Goal: Find specific page/section: Find specific page/section

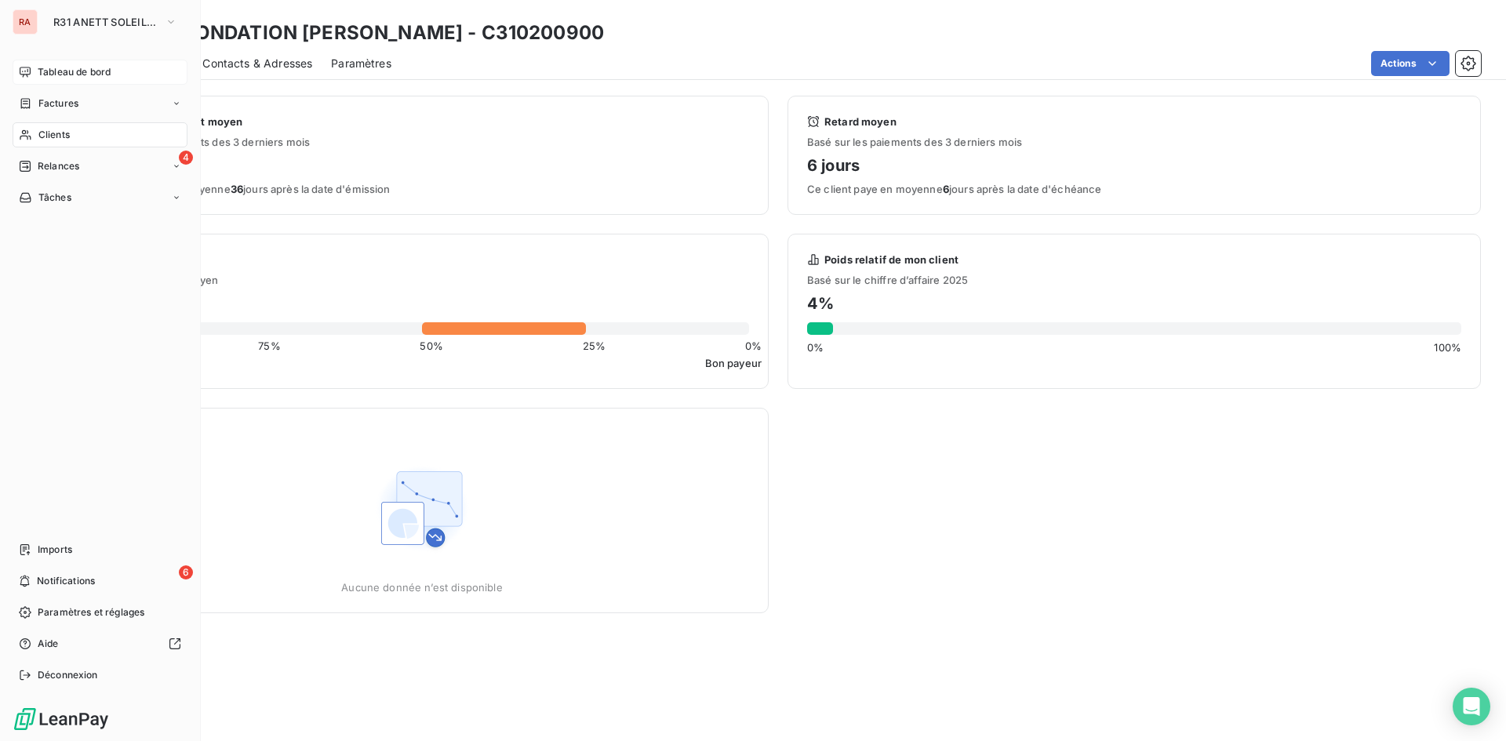
click at [72, 67] on span "Tableau de bord" at bounding box center [74, 72] width 73 height 14
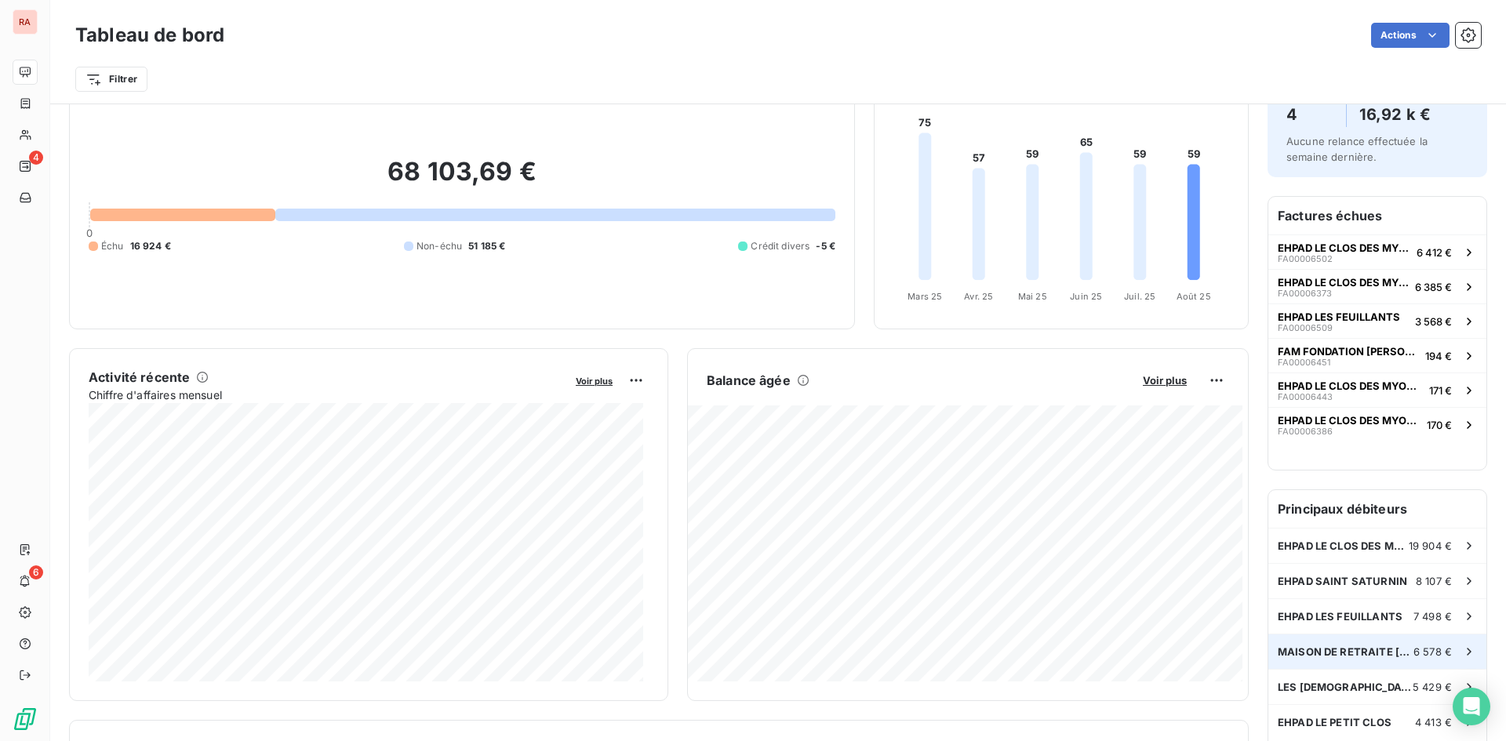
scroll to position [158, 0]
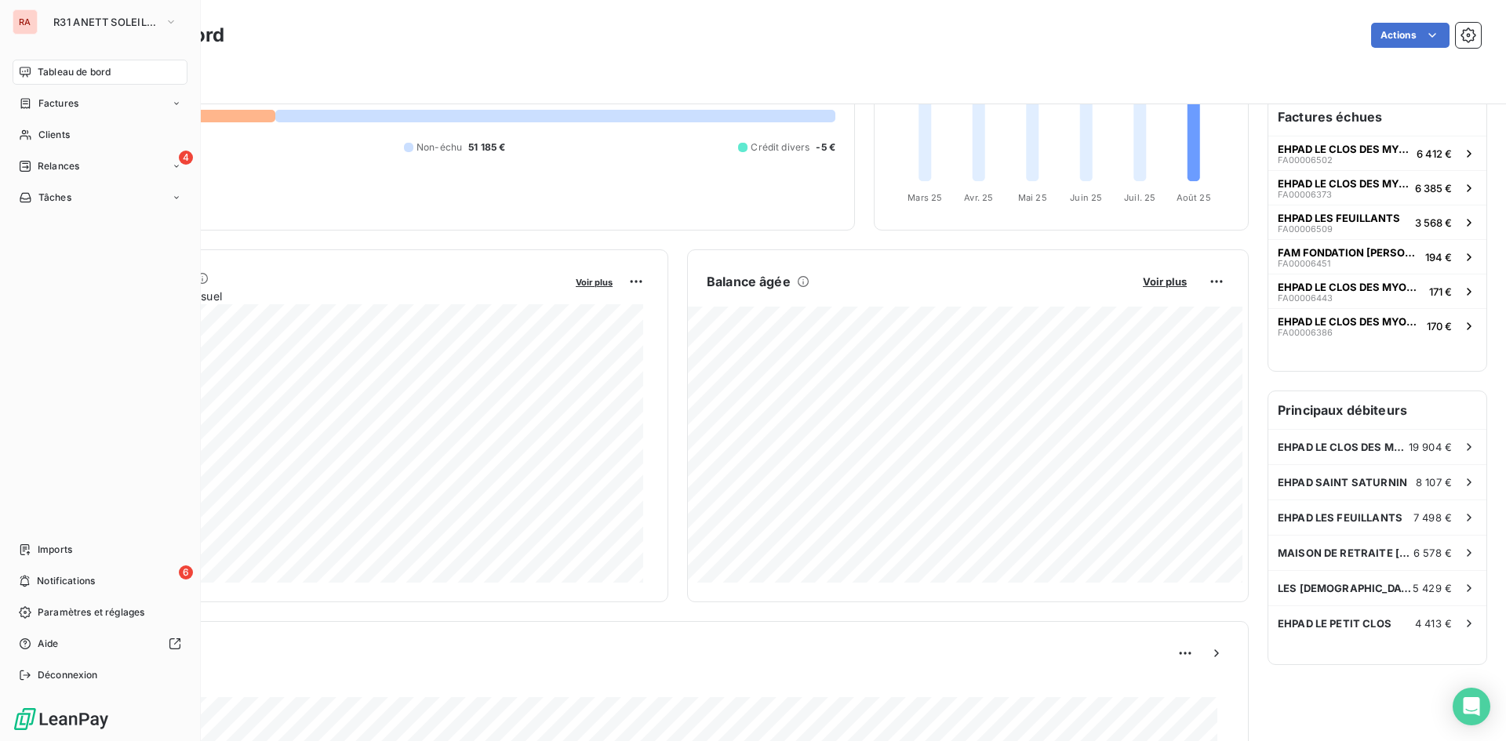
click at [31, 23] on div "RA" at bounding box center [25, 21] width 25 height 25
click at [67, 22] on span "R31 ANETT SOLEIL THOUARS" at bounding box center [105, 22] width 105 height 13
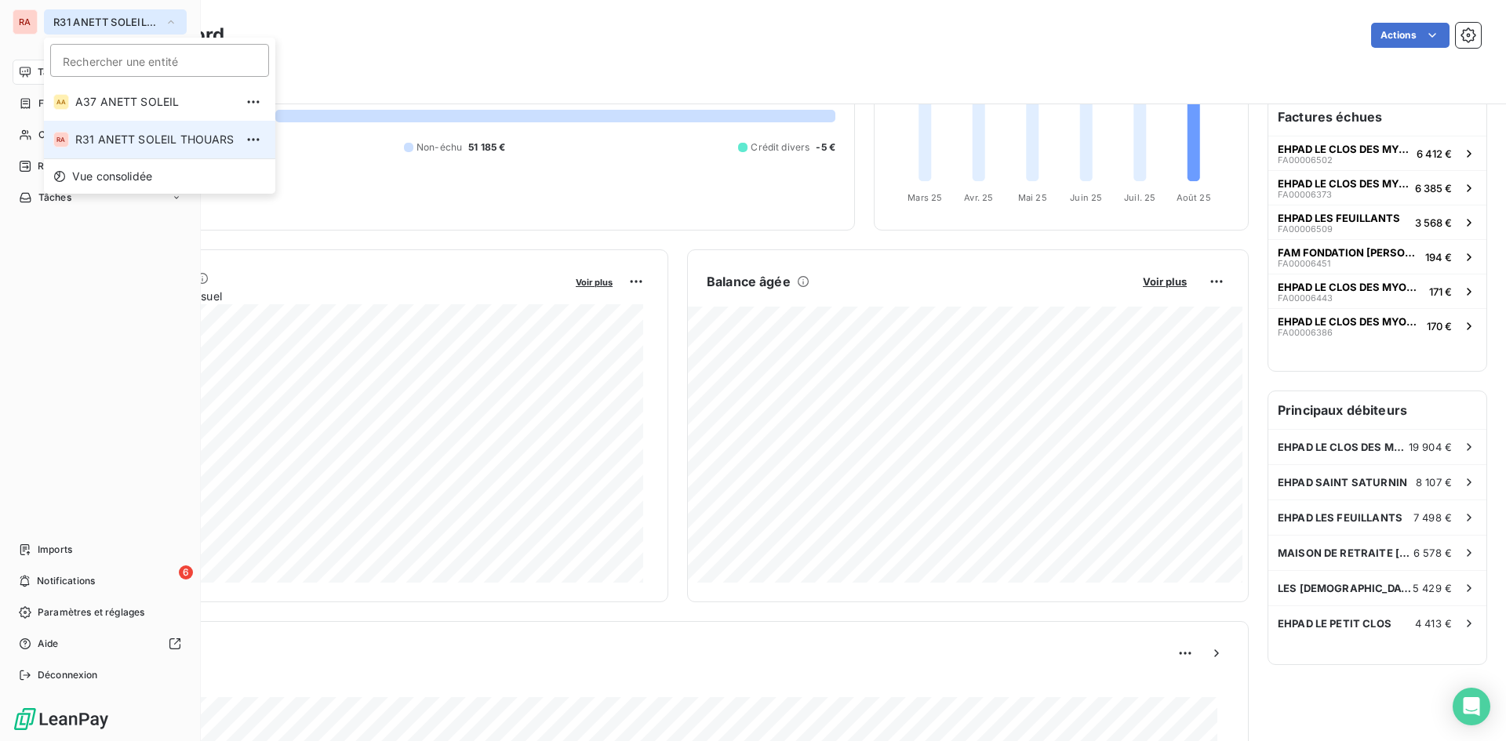
click at [177, 27] on button "R31 ANETT SOLEIL THOUARS" at bounding box center [115, 21] width 143 height 25
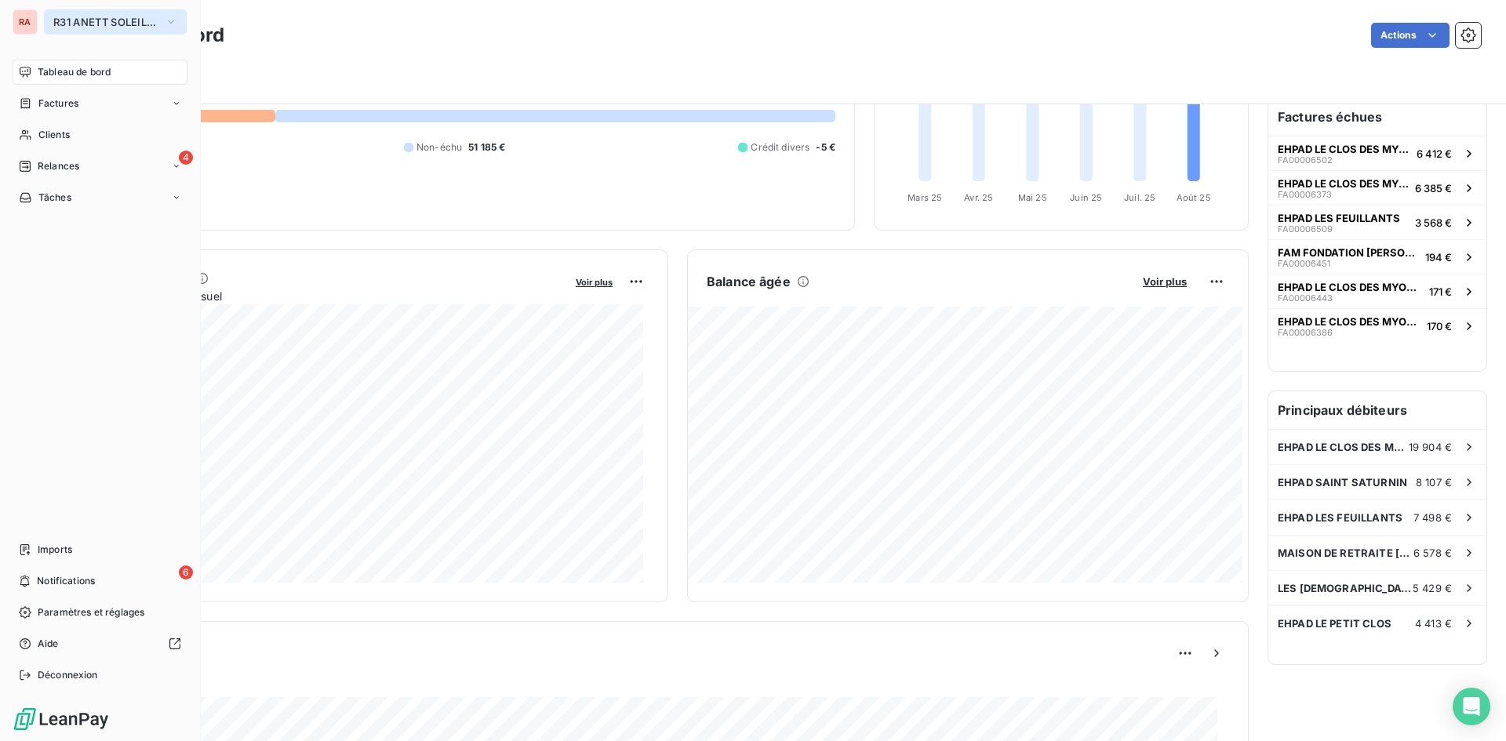
click at [176, 26] on icon "button" at bounding box center [171, 22] width 13 height 16
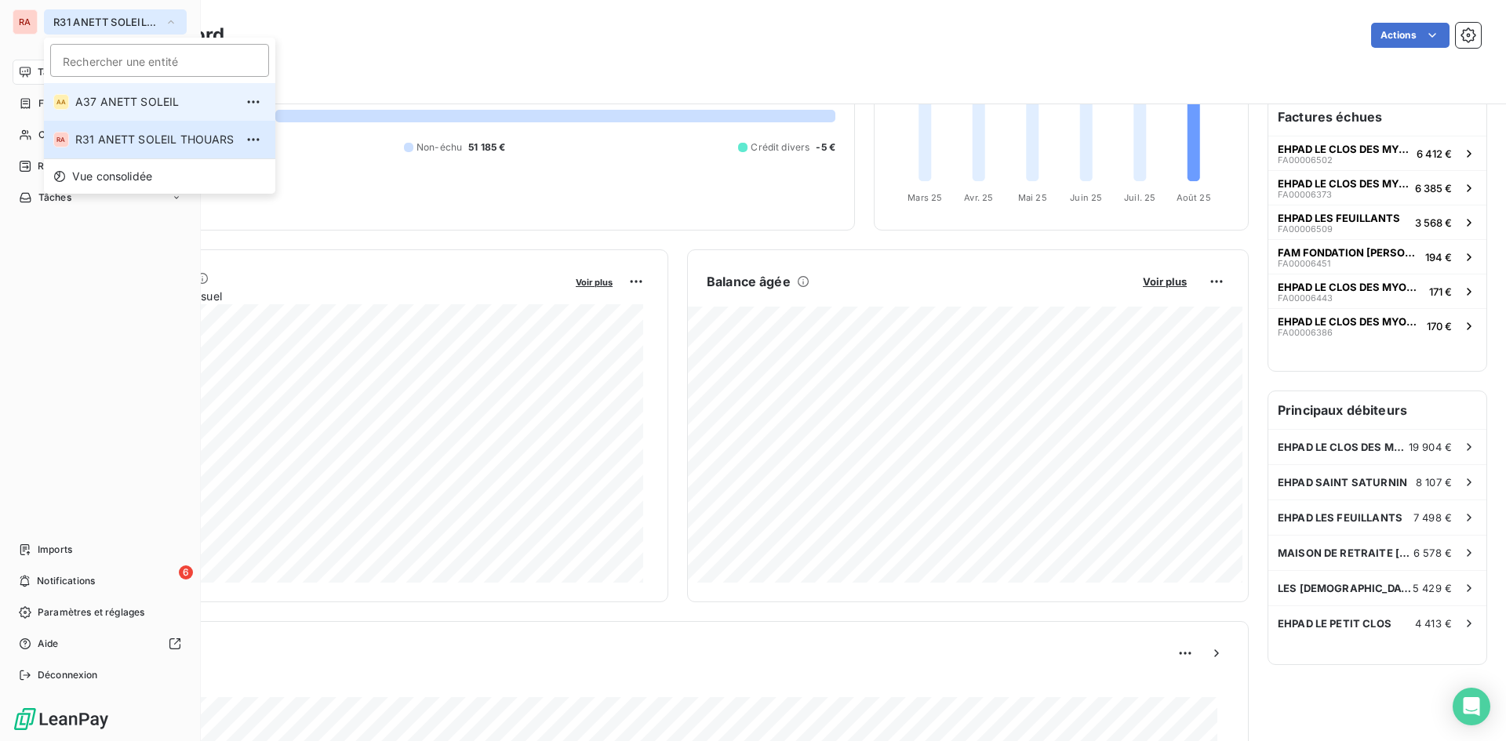
click at [139, 103] on span "A37 ANETT SOLEIL" at bounding box center [154, 102] width 159 height 16
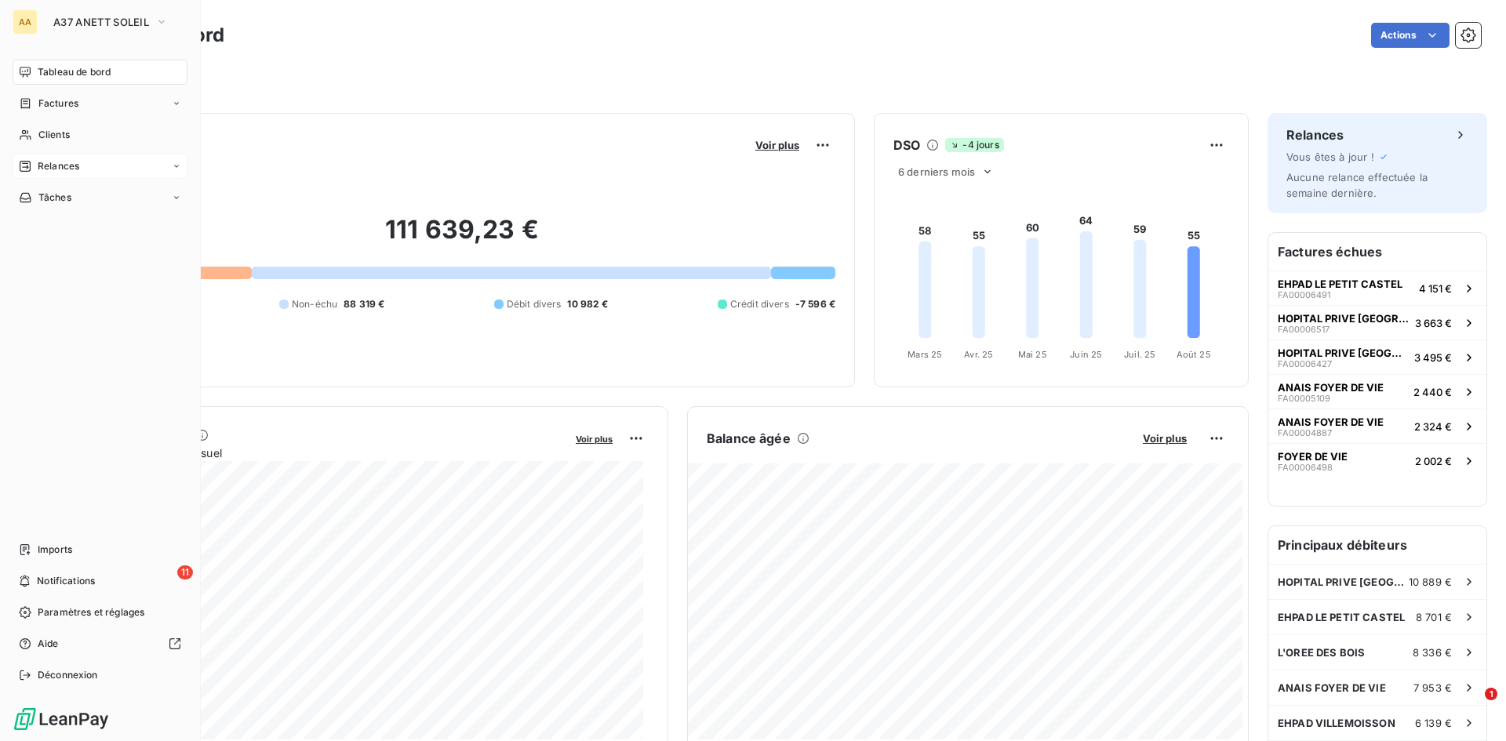
click at [61, 167] on span "Relances" at bounding box center [59, 166] width 42 height 14
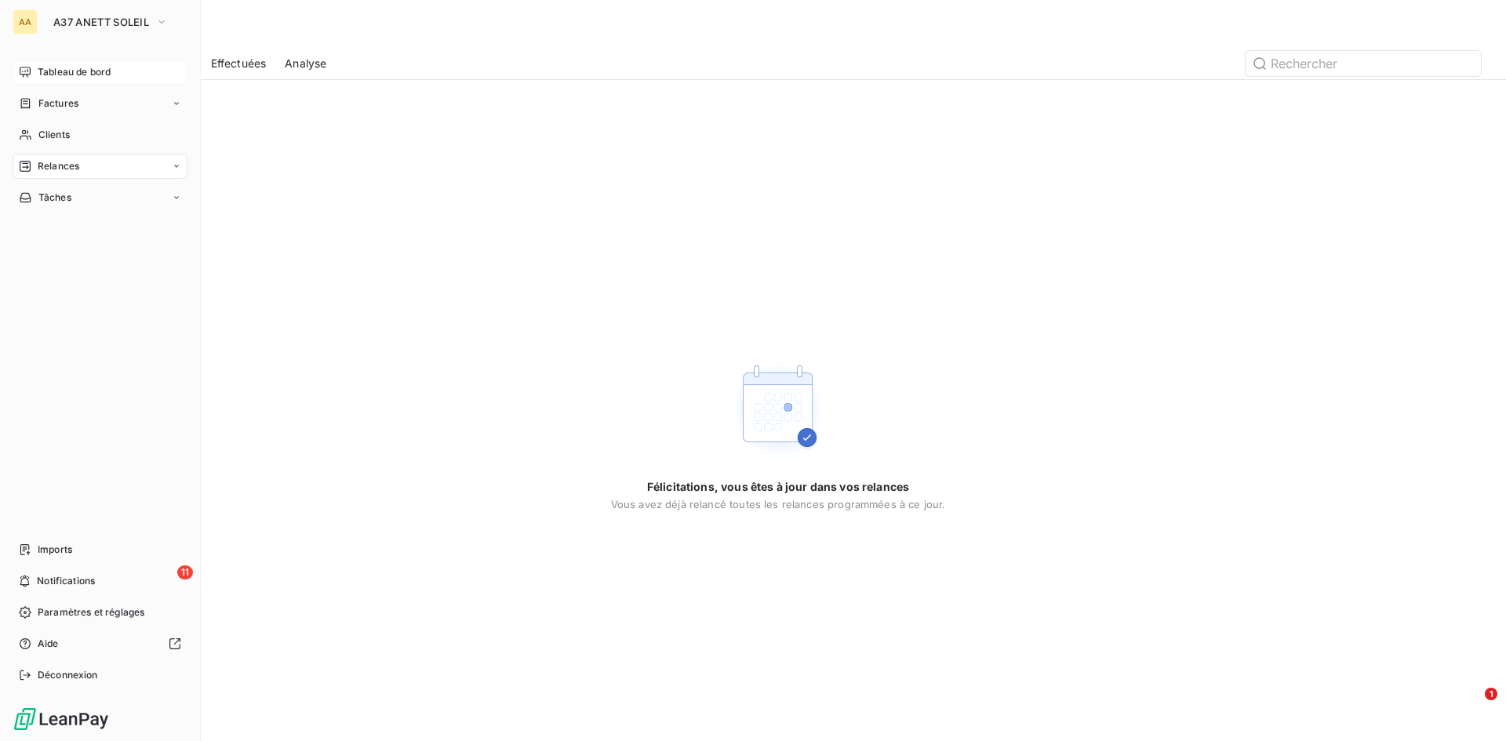
click at [46, 71] on span "Tableau de bord" at bounding box center [74, 72] width 73 height 14
